Goal: Task Accomplishment & Management: Complete application form

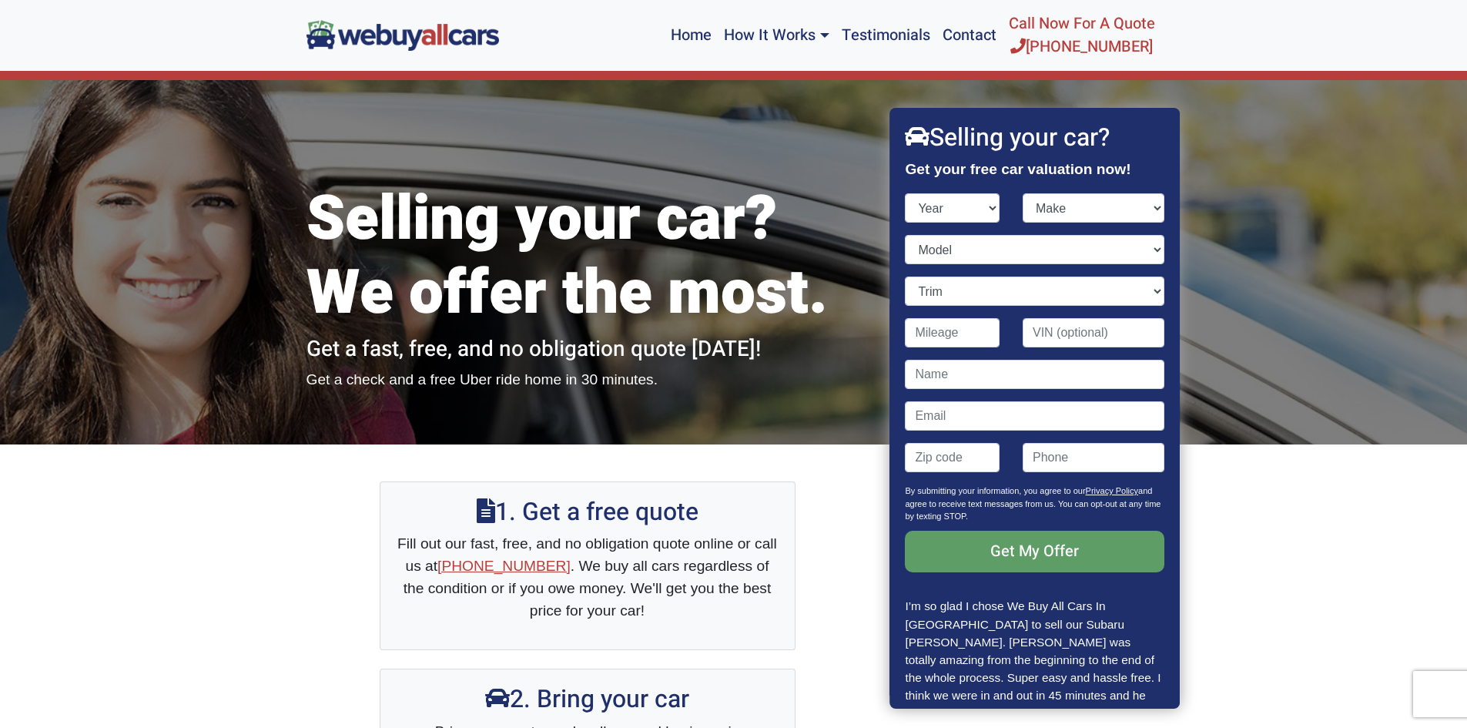
select select "2008"
click at [905, 193] on select "Year [DATE] 2024 2023 2022 2021 2020 2019 2018 2017 2016 2015 2014 2013 2012 20…" at bounding box center [952, 207] width 95 height 29
click at [1134, 205] on select "Make Acura Aston [PERSON_NAME] Audi Bentley BMW Bugatti Buick Cadillac Chevrole…" at bounding box center [1093, 207] width 142 height 29
select select "INFINITI"
click at [1022, 193] on select "Make Acura Aston [PERSON_NAME] Audi Bentley BMW Bugatti Buick Cadillac Chevrole…" at bounding box center [1093, 207] width 142 height 29
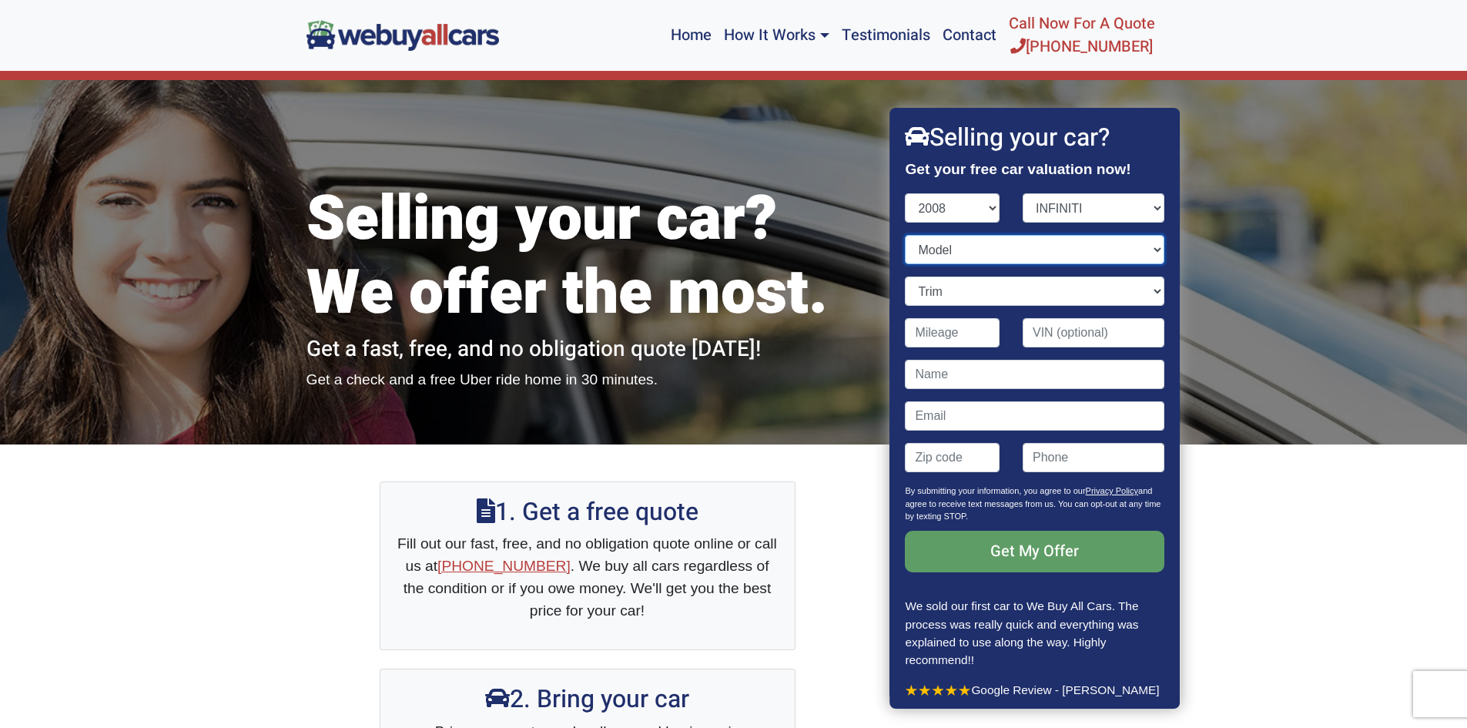
click at [1138, 246] on select "Model EX FX G M QX" at bounding box center [1034, 249] width 259 height 29
select select "G"
click at [905, 235] on select "Model EX FX G M QX" at bounding box center [1034, 249] width 259 height 29
click at [1140, 289] on select "Trim G35 4dr Sedan (3.5L 6cyl) G35 Journey 4dr Sedan (3.5L 6cyl) G35 Sport 4dr …" at bounding box center [1034, 290] width 259 height 29
select select "G35 4dr Sedan (3.5L 6cyl)"
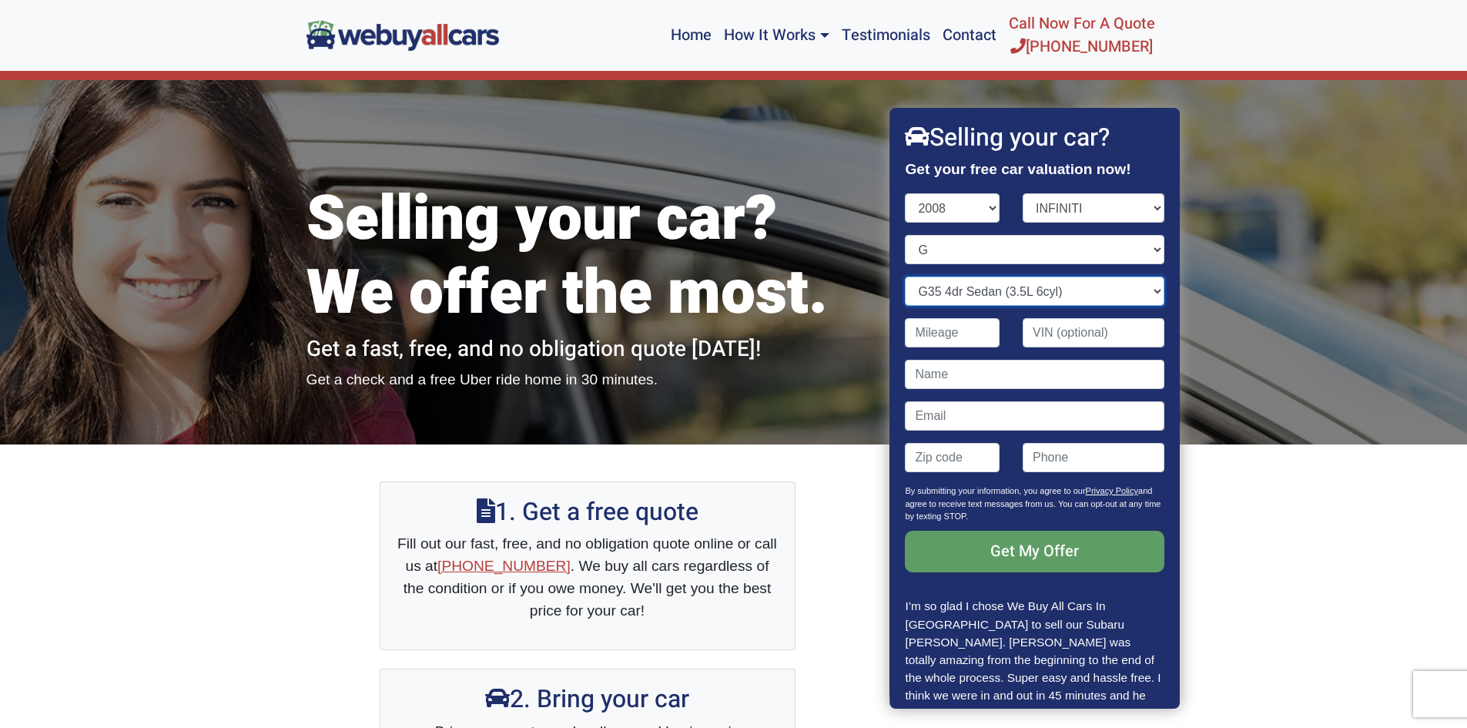
click at [905, 276] on select "Trim G35 4dr Sedan (3.5L 6cyl) G35 Journey 4dr Sedan (3.5L 6cyl) G35 Sport 4dr …" at bounding box center [1034, 290] width 259 height 29
click at [978, 332] on input "Contact form" at bounding box center [952, 332] width 95 height 29
type input "204,100"
paste input "[US_VEHICLE_IDENTIFICATION_NUMBER]"
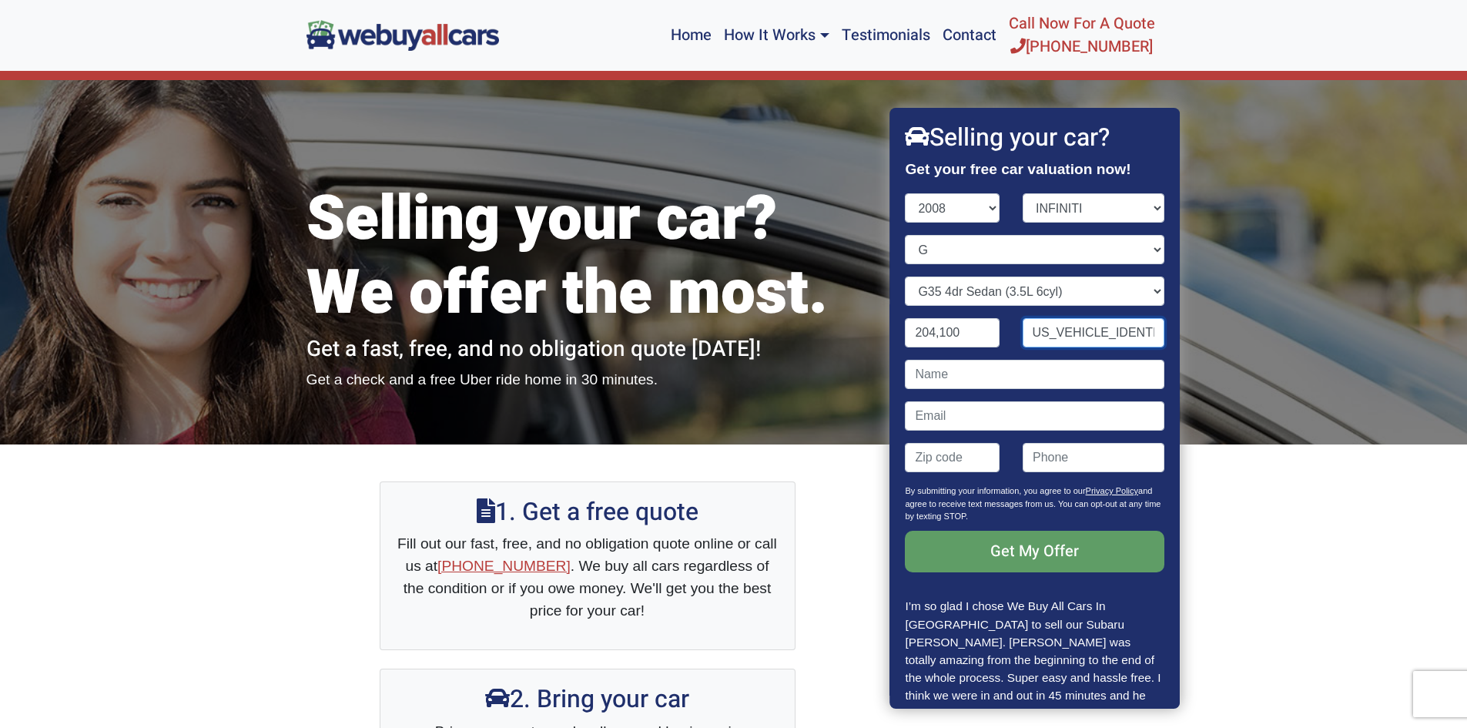
type input "[US_VEHICLE_IDENTIFICATION_NUMBER]"
click at [998, 373] on input "Contact form" at bounding box center [1034, 374] width 259 height 29
type input "[PERSON_NAME]"
type input "08332"
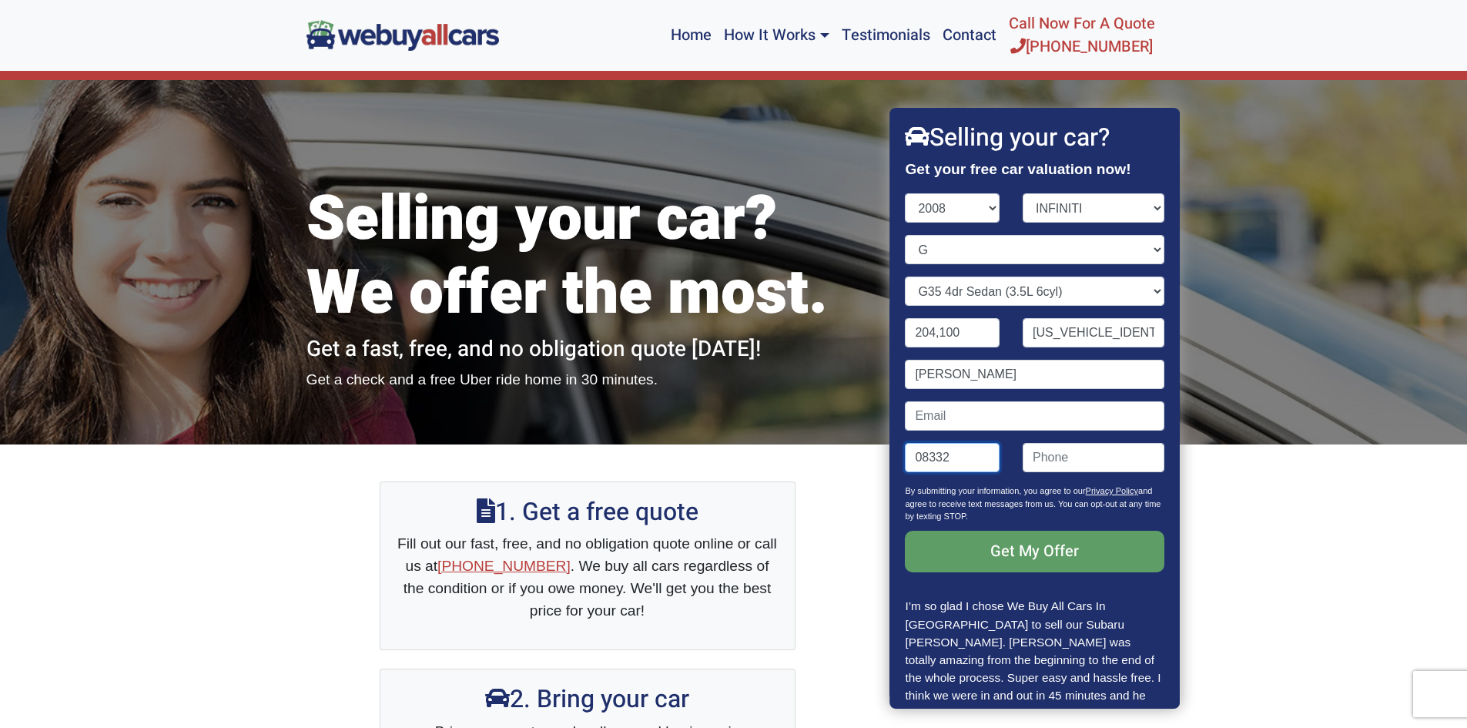
type input "6094030789"
click at [1006, 419] on input "Contact form" at bounding box center [1034, 415] width 259 height 29
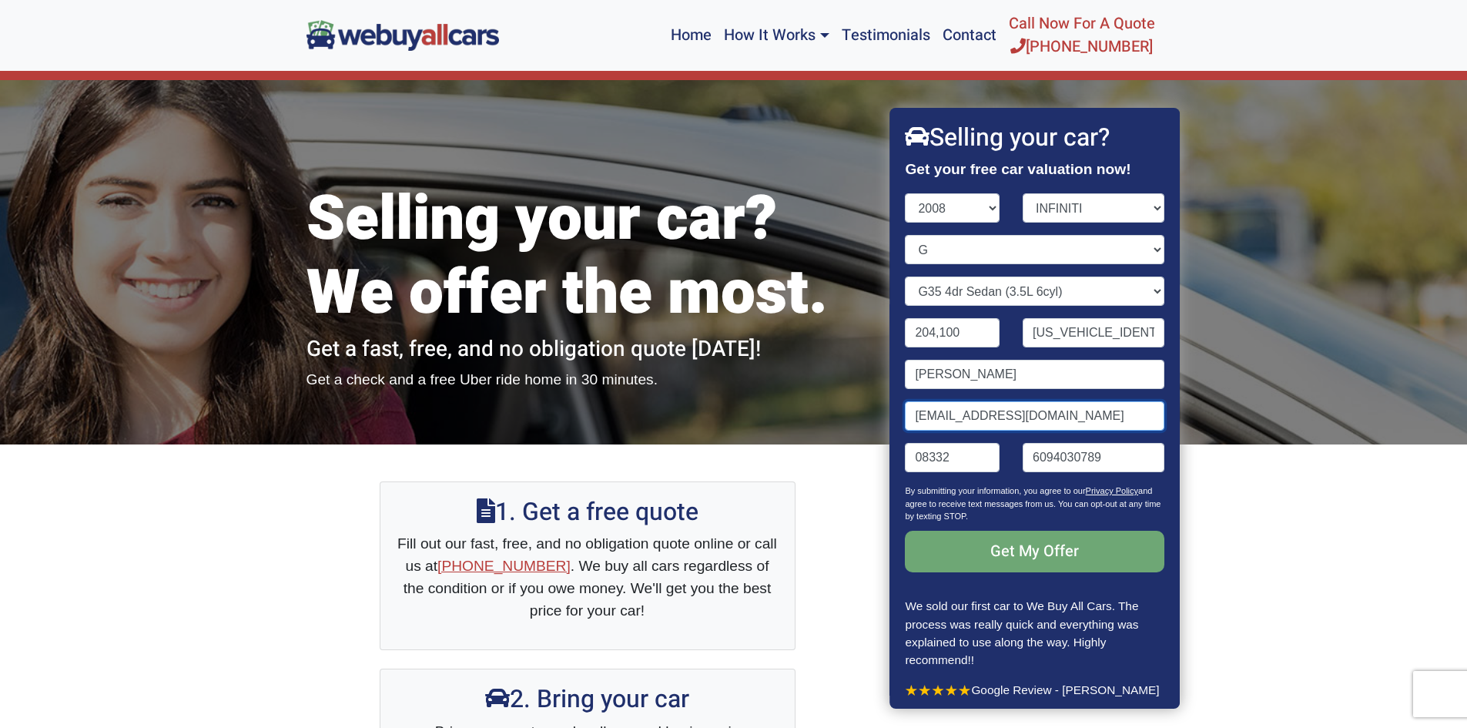
type input "[EMAIL_ADDRESS][DOMAIN_NAME]"
click at [1023, 561] on input "Get My Offer" at bounding box center [1034, 551] width 259 height 42
